Goal: Information Seeking & Learning: Learn about a topic

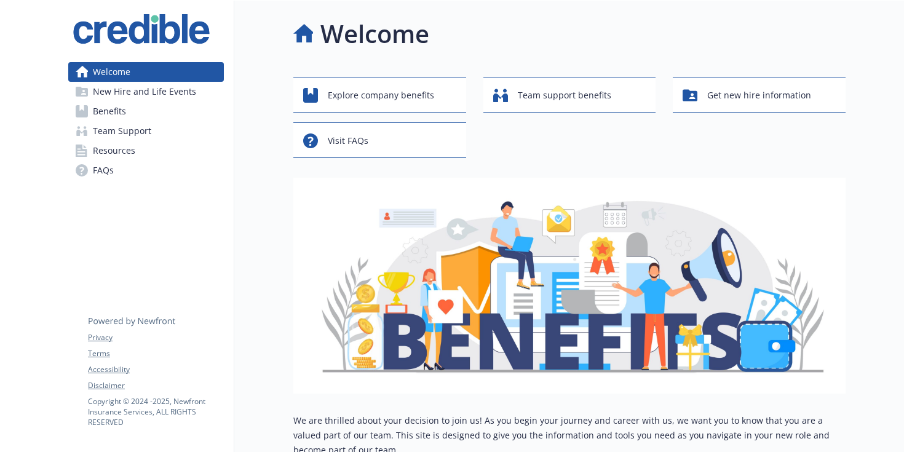
click at [142, 107] on link "Benefits" at bounding box center [146, 112] width 156 height 20
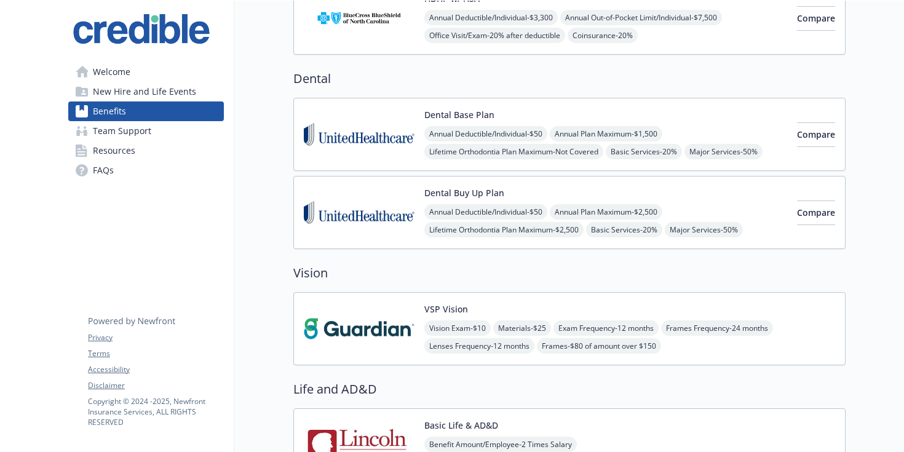
scroll to position [351, 0]
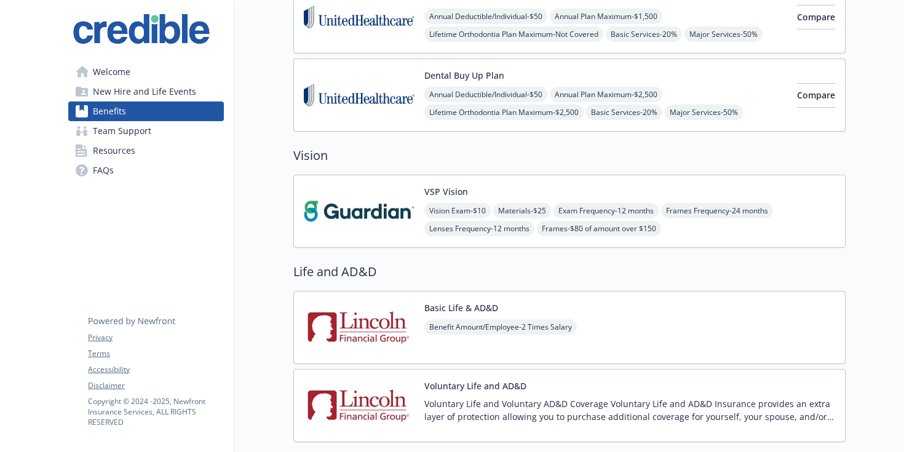
click at [467, 183] on div "VSP Vision Vision Exam - $10 Materials - $25 Exam Frequency - 12 months Frames …" at bounding box center [569, 211] width 552 height 73
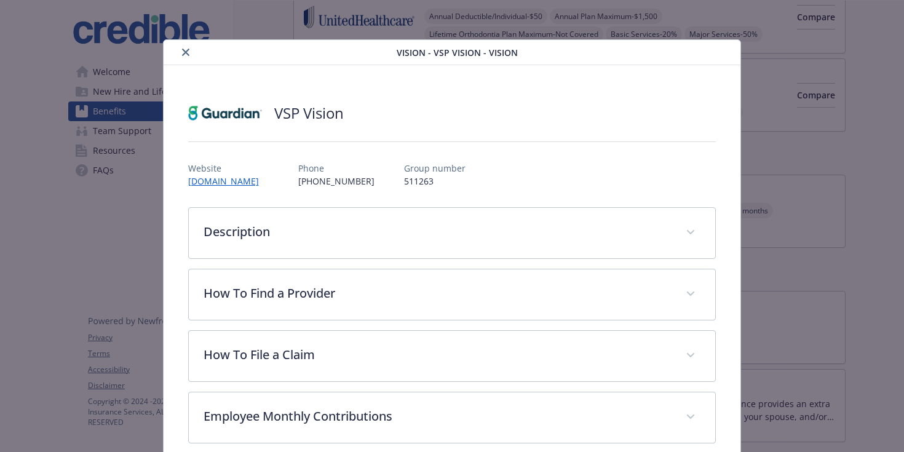
scroll to position [37, 0]
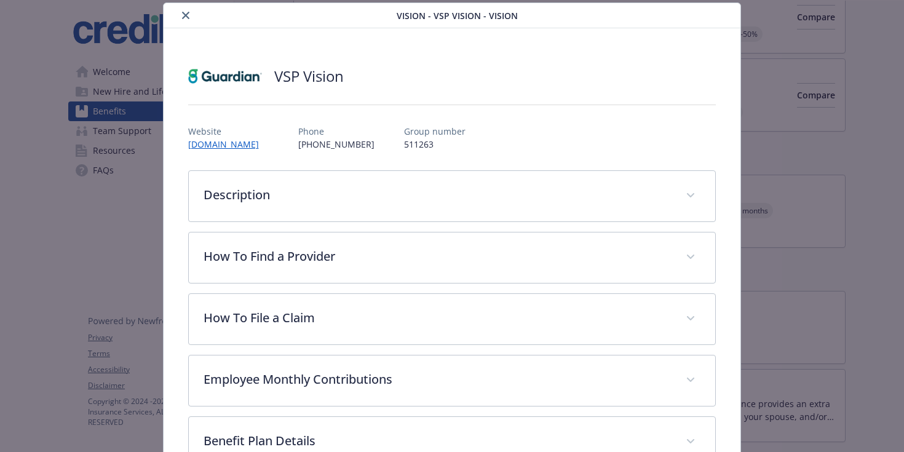
click at [199, 137] on p "Website" at bounding box center [228, 131] width 81 height 13
click at [201, 140] on link "[DOMAIN_NAME]" at bounding box center [229, 144] width 83 height 14
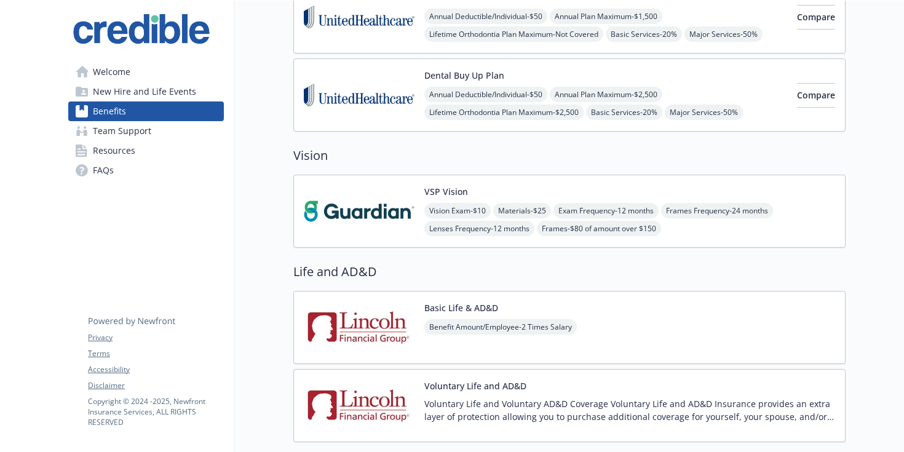
click at [150, 74] on link "Welcome" at bounding box center [146, 72] width 156 height 20
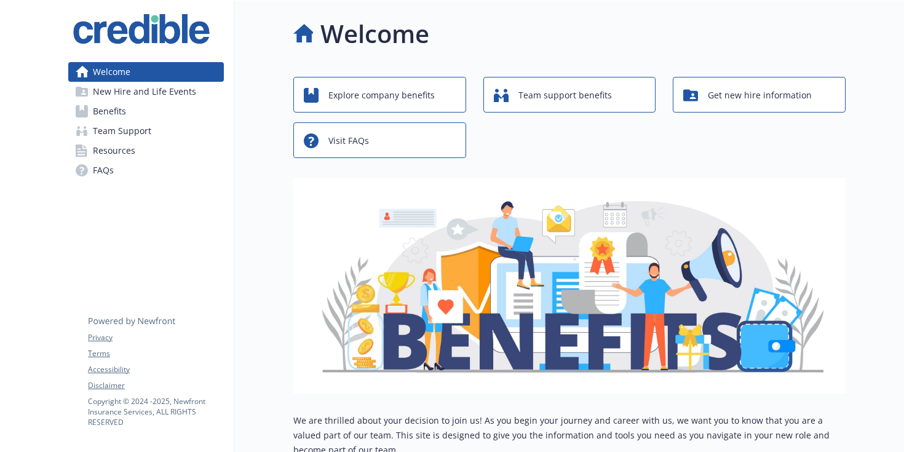
click at [154, 110] on link "Benefits" at bounding box center [146, 112] width 156 height 20
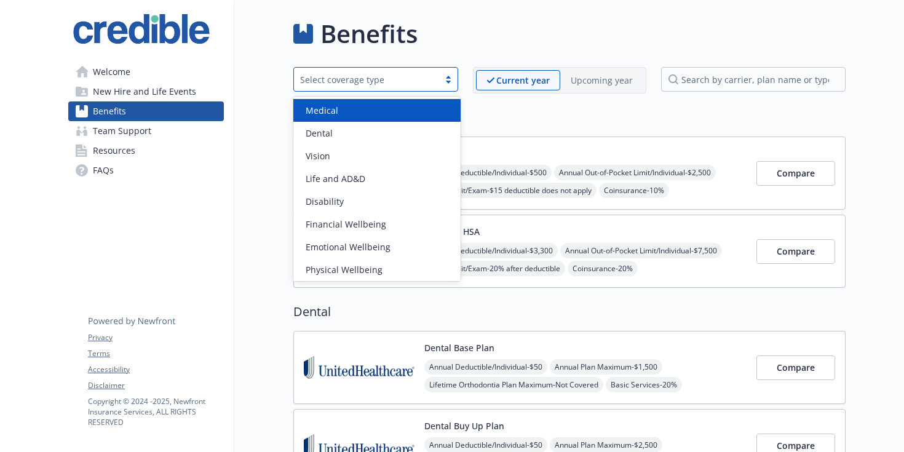
click at [445, 73] on div "Select coverage type" at bounding box center [375, 79] width 165 height 25
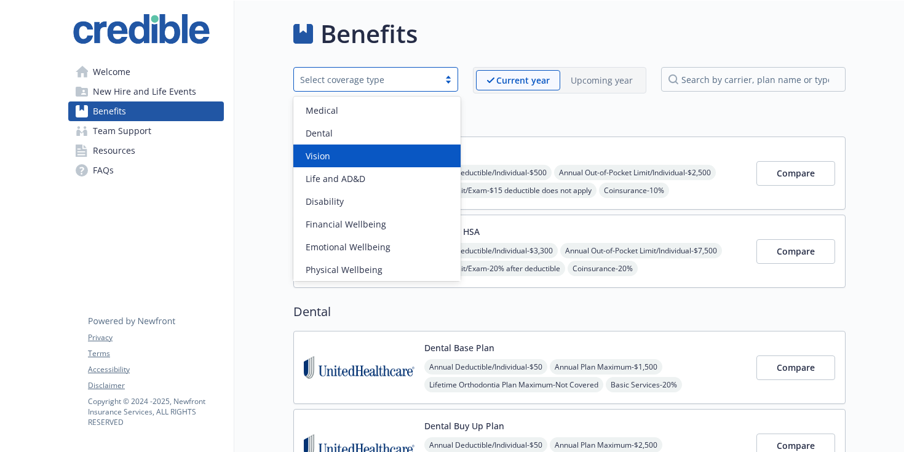
click at [380, 158] on div "Vision" at bounding box center [377, 156] width 153 height 13
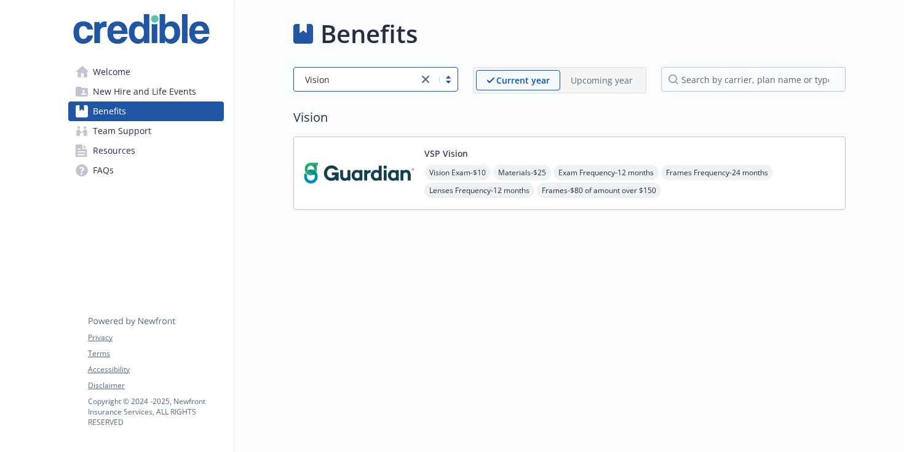
click at [378, 175] on img at bounding box center [359, 173] width 111 height 52
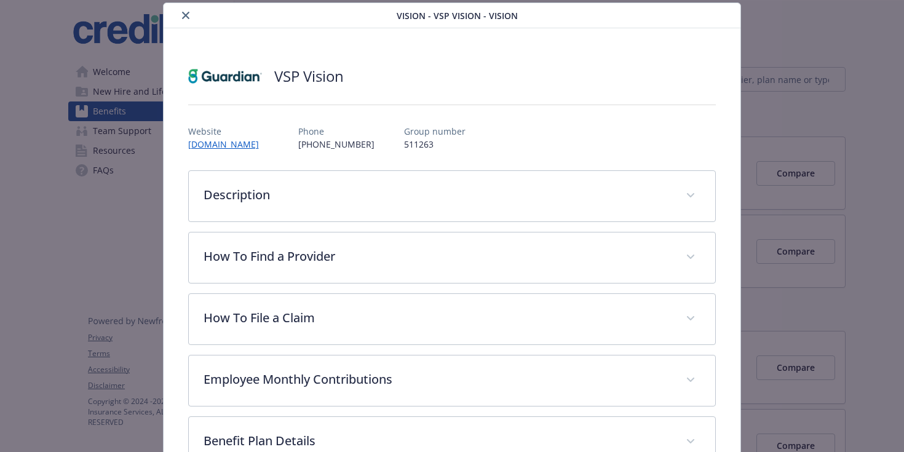
scroll to position [245, 0]
